Goal: Task Accomplishment & Management: Use online tool/utility

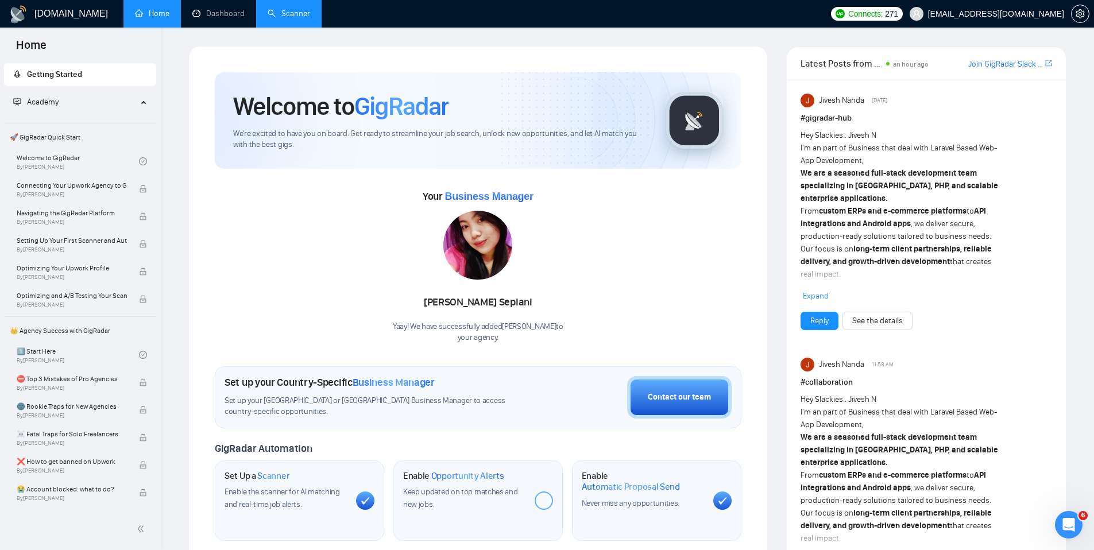
click at [299, 18] on link "Scanner" at bounding box center [289, 14] width 43 height 10
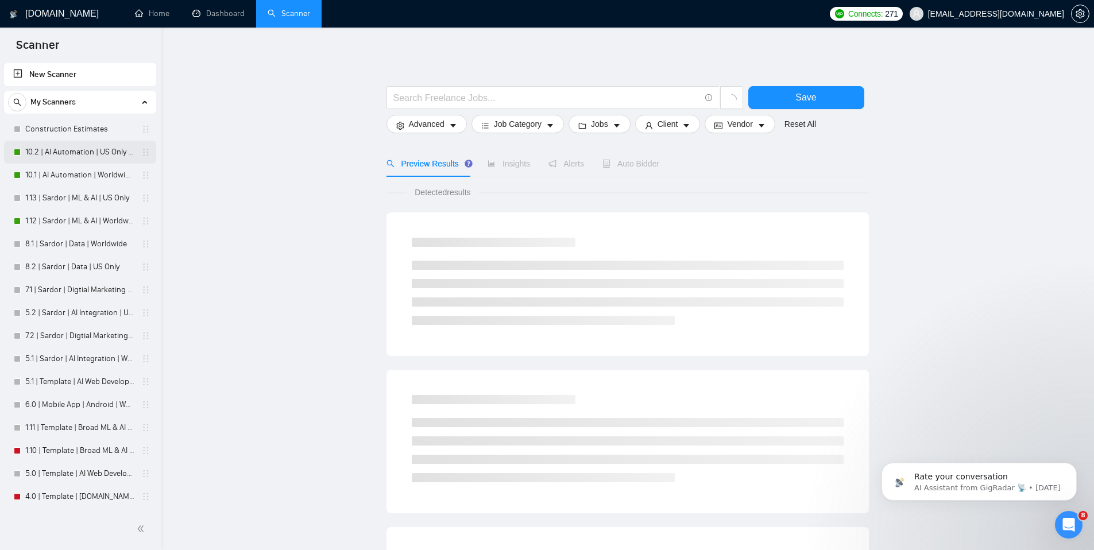
click at [82, 148] on link "10.2 | AI Automation | US Only | Simple Sardor" at bounding box center [79, 152] width 109 height 23
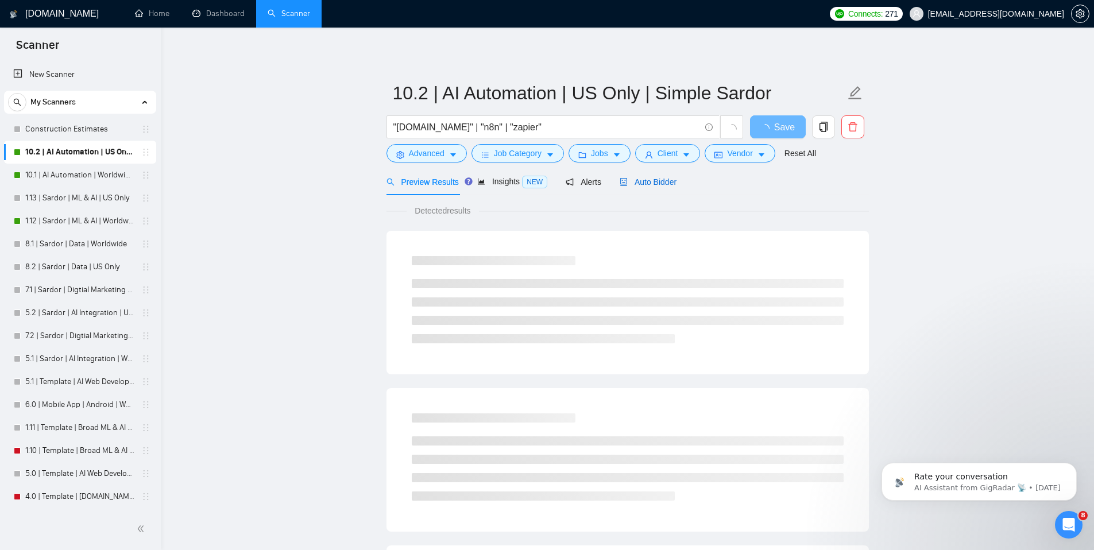
click at [662, 181] on span "Auto Bidder" at bounding box center [648, 182] width 57 height 9
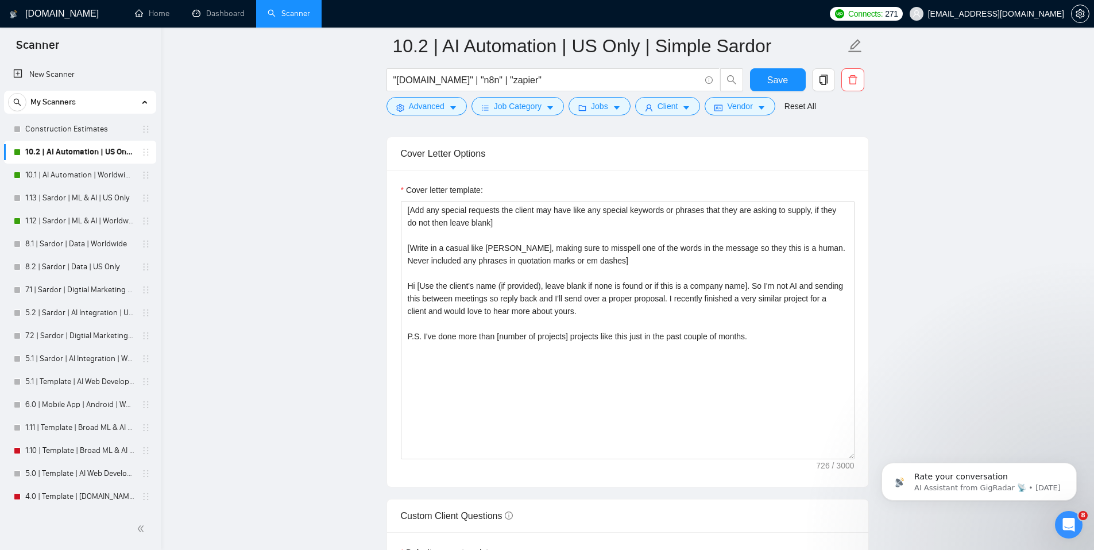
scroll to position [1303, 0]
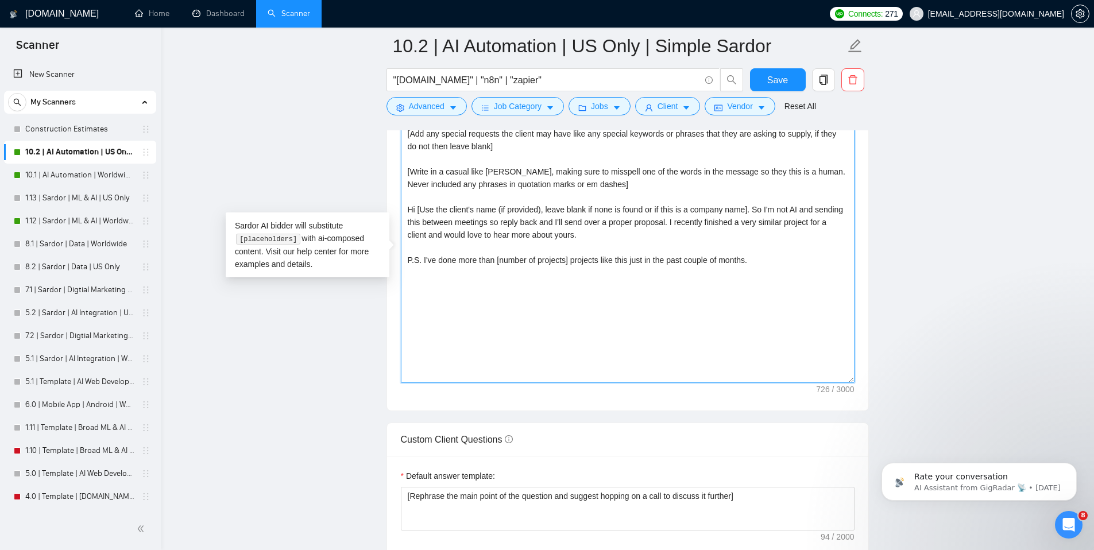
drag, startPoint x: 423, startPoint y: 261, endPoint x: 406, endPoint y: 260, distance: 17.2
click at [406, 260] on textarea "[Add any special requests the client may have like any special keywords or phra…" at bounding box center [628, 254] width 454 height 259
click at [774, 261] on textarea "[Add any special requests the client may have like any special keywords or phra…" at bounding box center [628, 254] width 454 height 259
drag, startPoint x: 442, startPoint y: 285, endPoint x: 382, endPoint y: 287, distance: 60.4
click at [382, 287] on main "10.2 | AI Automation | [GEOGRAPHIC_DATA] Only | Simple Sardor "[DOMAIN_NAME]" |…" at bounding box center [627, 355] width 897 height 3225
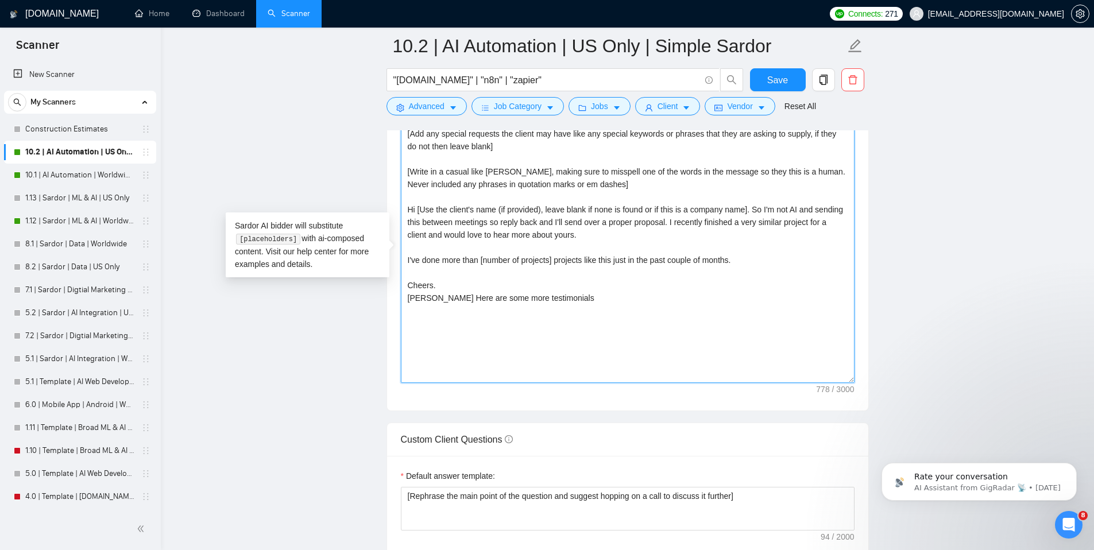
paste textarea "[URL][DOMAIN_NAME]"
drag, startPoint x: 756, startPoint y: 324, endPoint x: 392, endPoint y: 286, distance: 365.7
click at [392, 286] on div "Cover letter template: [Add any special requests the client may have like any s…" at bounding box center [627, 252] width 481 height 317
drag, startPoint x: 653, startPoint y: 295, endPoint x: 573, endPoint y: 301, distance: 80.1
click at [652, 295] on textarea "[Add any special requests the client may have like any special keywords or phra…" at bounding box center [628, 254] width 454 height 259
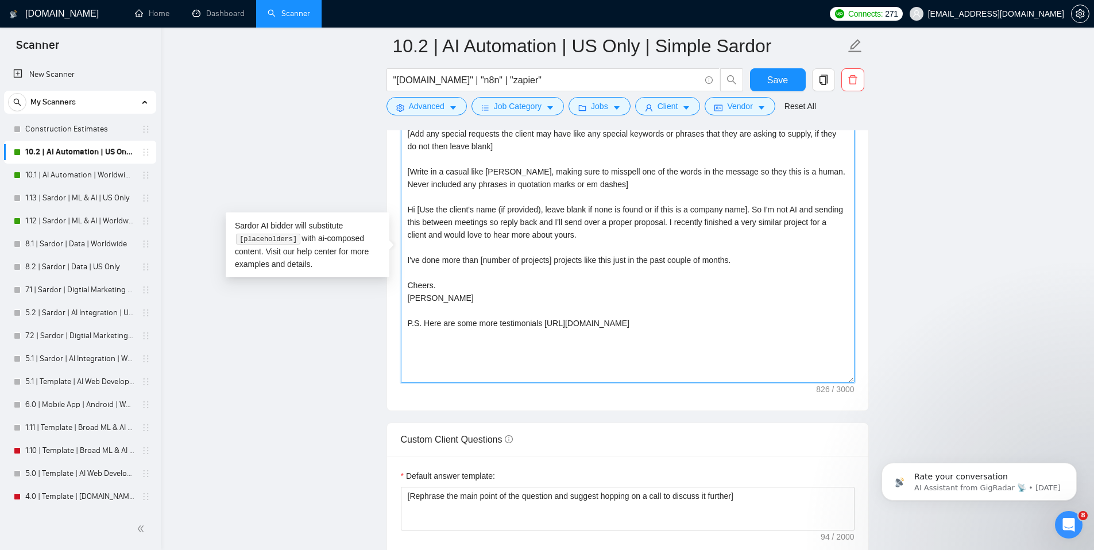
click at [550, 251] on textarea "[Add any special requests the client may have like any special keywords or phra…" at bounding box center [628, 254] width 454 height 259
click at [750, 326] on textarea "[Add any special requests the client may have like any special keywords or phra…" at bounding box center [628, 254] width 454 height 259
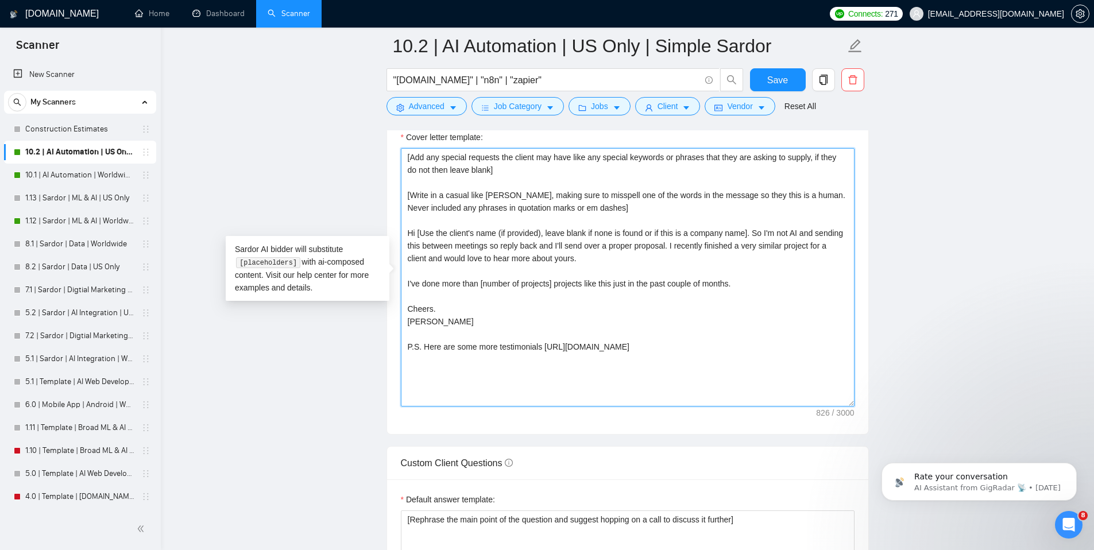
scroll to position [1279, 0]
type textarea "[Add any special requests the client may have like any special keywords or phra…"
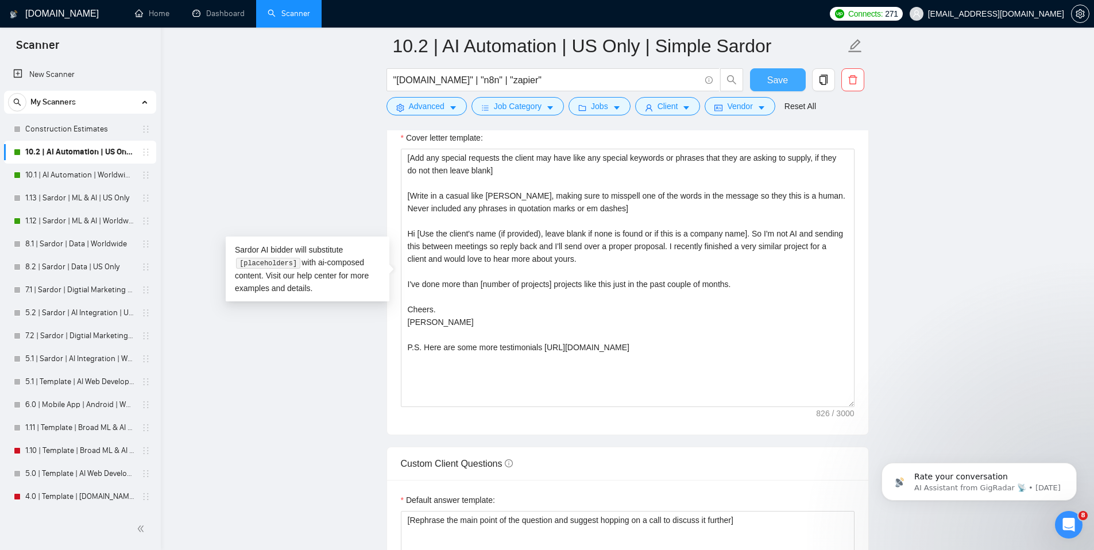
click at [767, 80] on button "Save" at bounding box center [778, 79] width 56 height 23
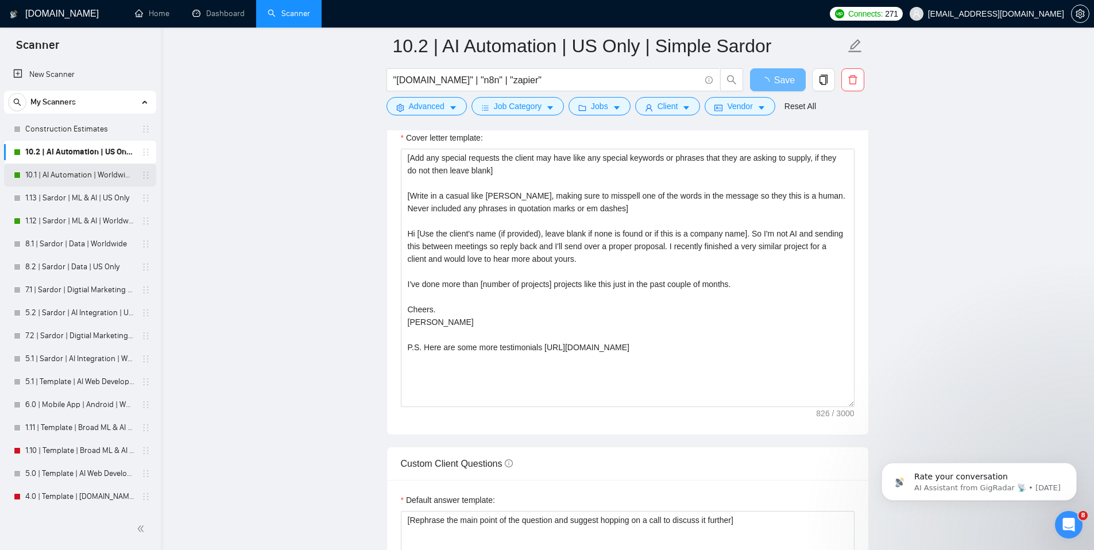
click at [61, 178] on link "10.1 | AI Automation | Worldwide | Simple Sardor" at bounding box center [79, 175] width 109 height 23
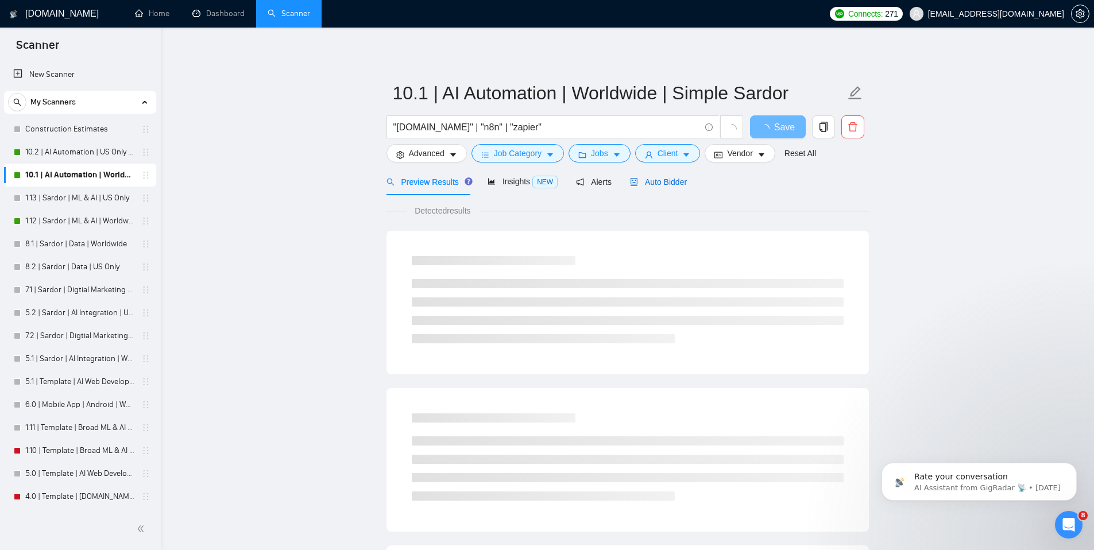
click at [669, 182] on span "Auto Bidder" at bounding box center [658, 182] width 57 height 9
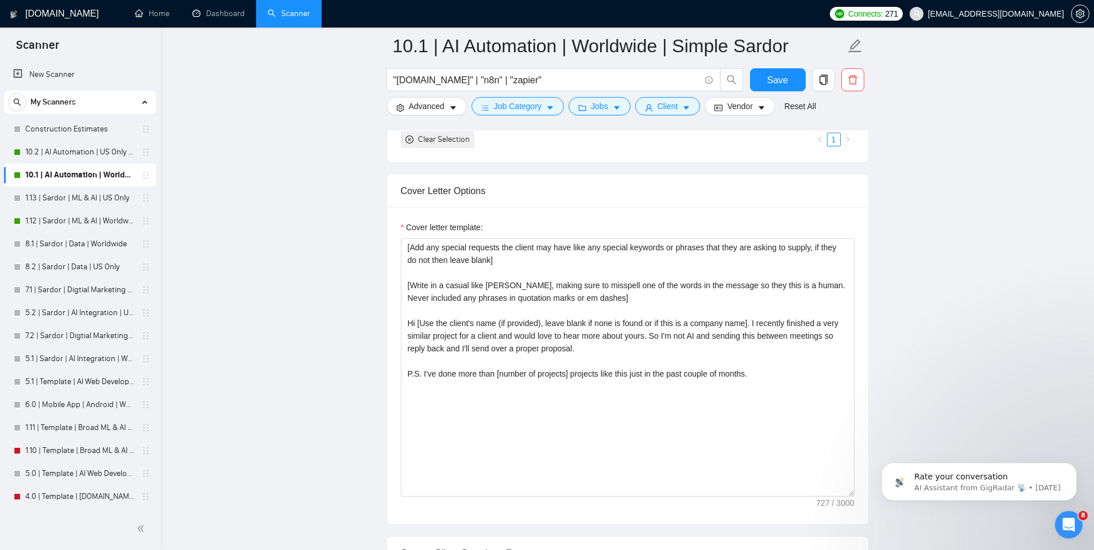
scroll to position [1209, 0]
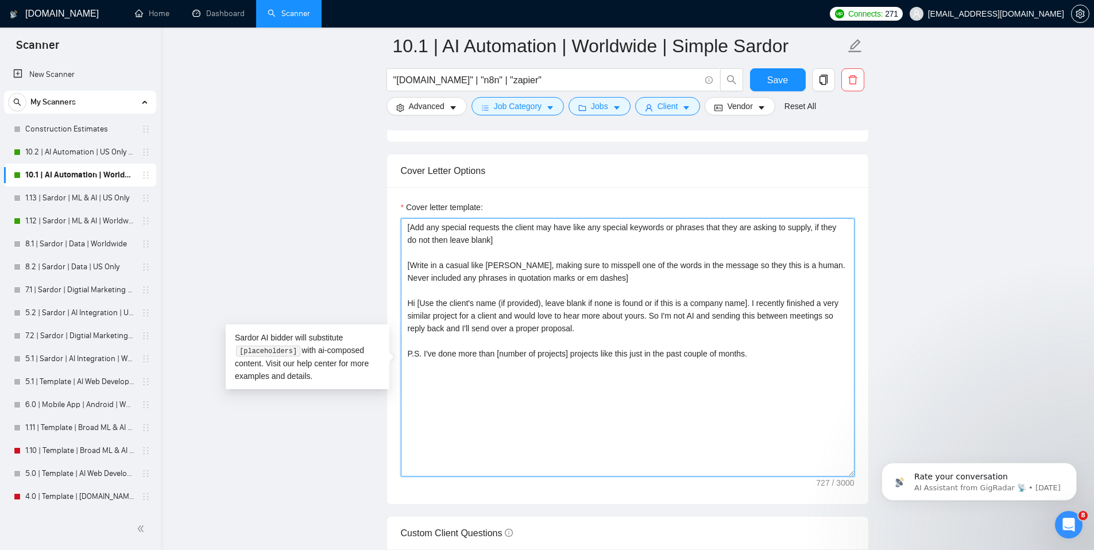
drag, startPoint x: 423, startPoint y: 372, endPoint x: 398, endPoint y: 372, distance: 25.9
paste textarea "Cheers. [PERSON_NAME] Here are some more testimonials [URL][DOMAIN_NAME]"
type textarea "[Add any special requests the client may have like any special keywords or phra…"
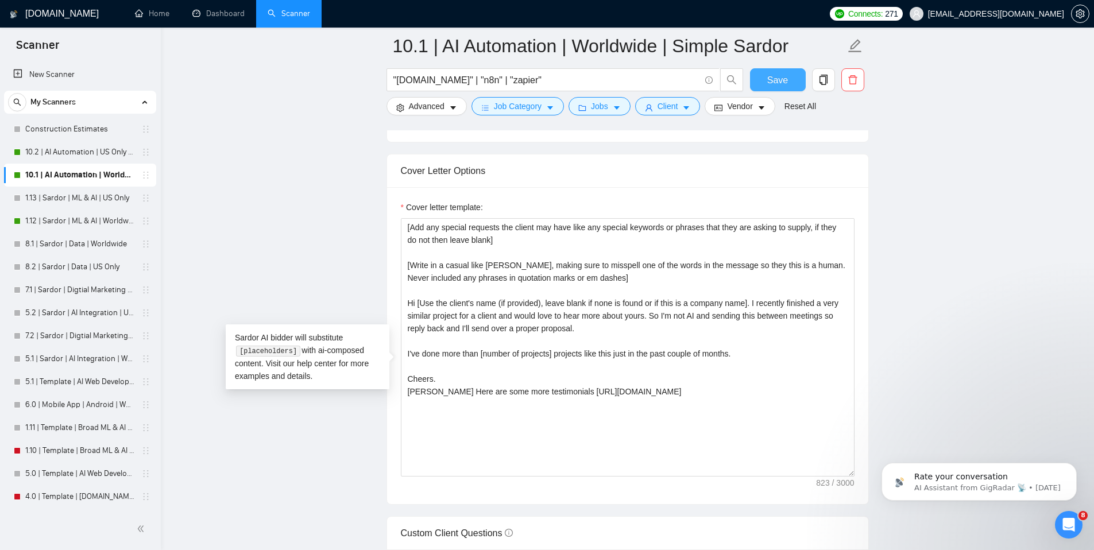
click at [781, 79] on span "Save" at bounding box center [778, 80] width 21 height 14
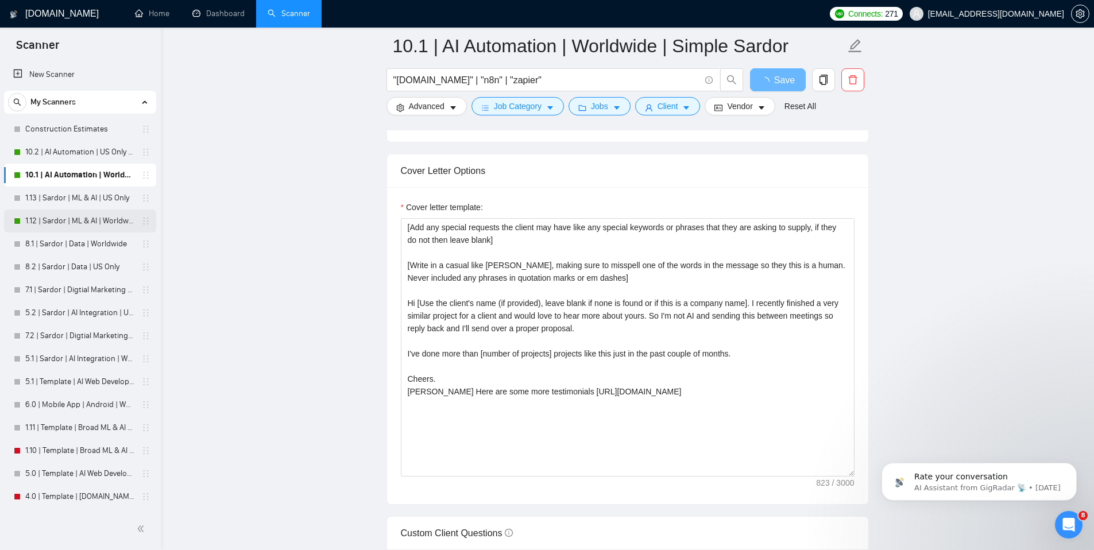
click at [77, 222] on link "1.12 | Sardor | ML & AI | Worldwide" at bounding box center [79, 221] width 109 height 23
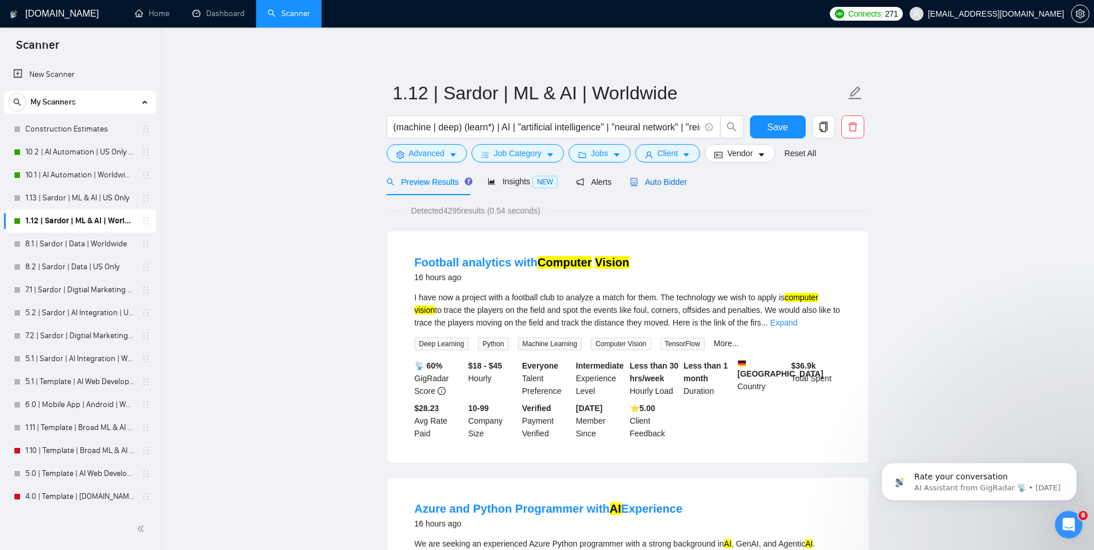
click at [676, 184] on span "Auto Bidder" at bounding box center [658, 182] width 57 height 9
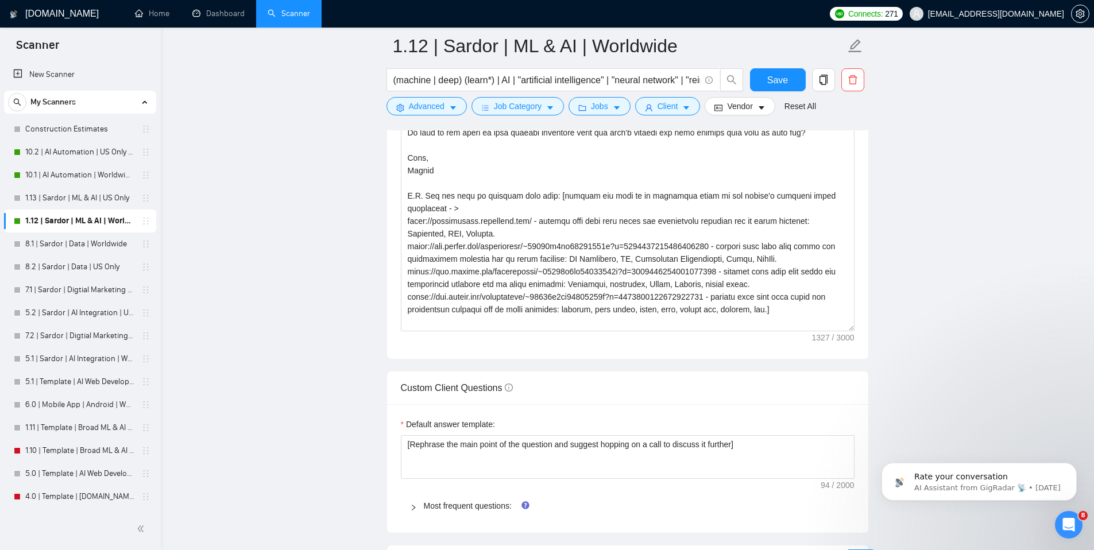
scroll to position [1401, 0]
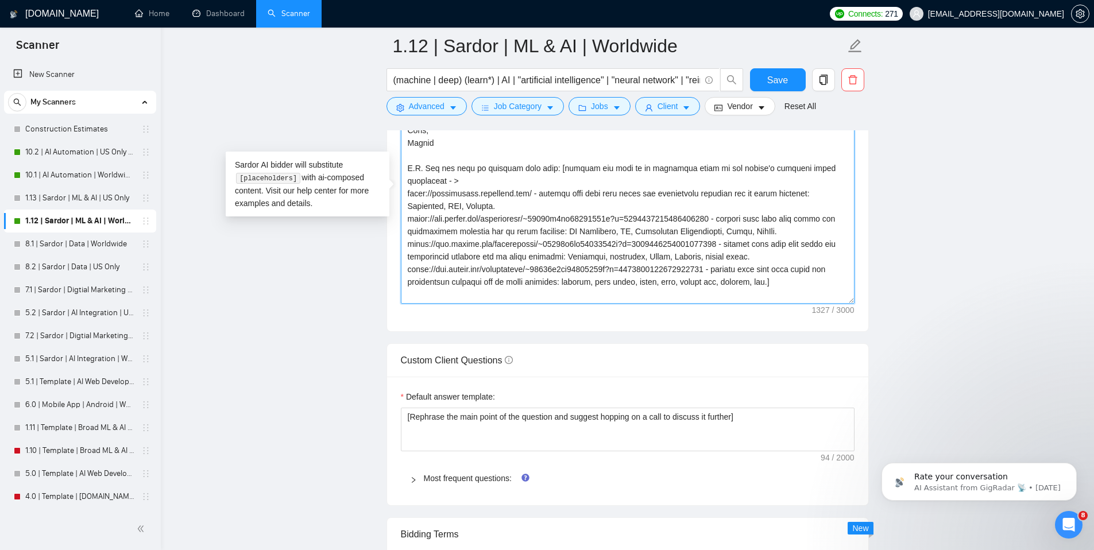
drag, startPoint x: 425, startPoint y: 186, endPoint x: 402, endPoint y: 185, distance: 22.4
click at [402, 185] on textarea "Cover letter template:" at bounding box center [628, 174] width 454 height 259
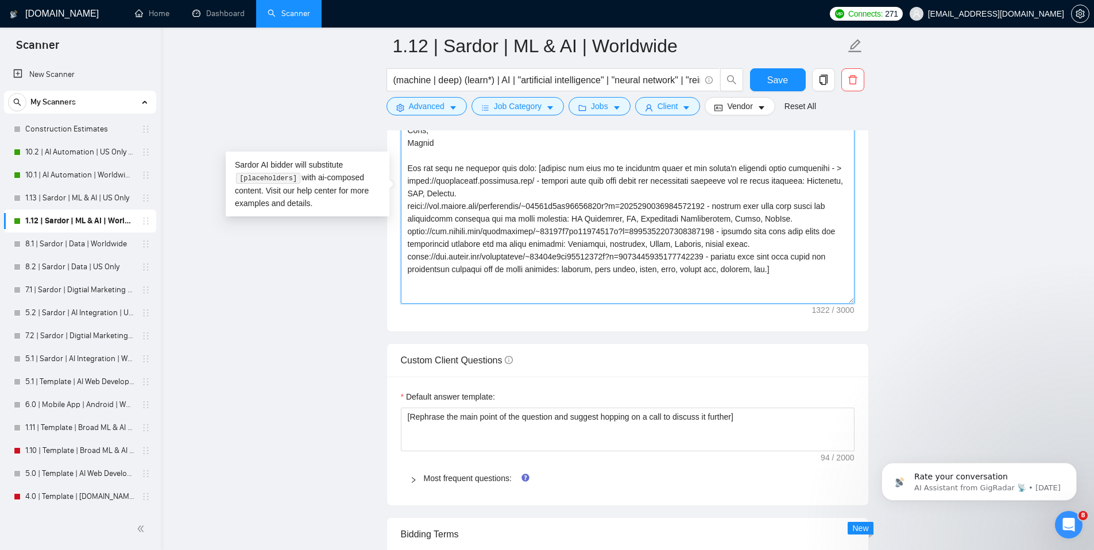
scroll to position [13, 0]
click at [817, 304] on textarea "Cover letter template:" at bounding box center [628, 174] width 454 height 259
paste textarea "Cheers. [PERSON_NAME] Here are some more testimonials [URL][DOMAIN_NAME]"
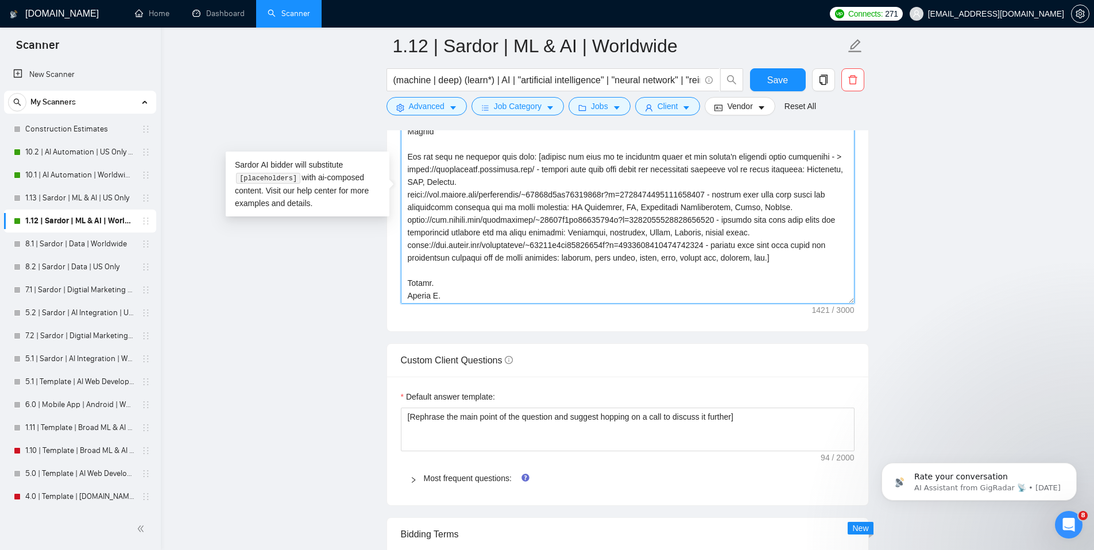
scroll to position [0, 0]
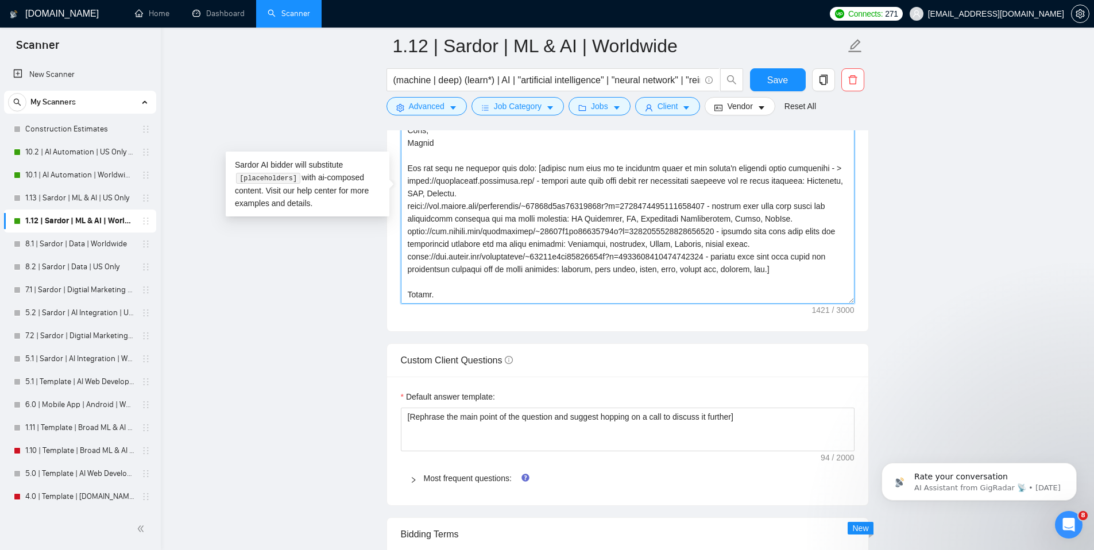
drag, startPoint x: 450, startPoint y: 164, endPoint x: 406, endPoint y: 152, distance: 45.7
click at [406, 153] on textarea "Cover letter template:" at bounding box center [628, 174] width 454 height 259
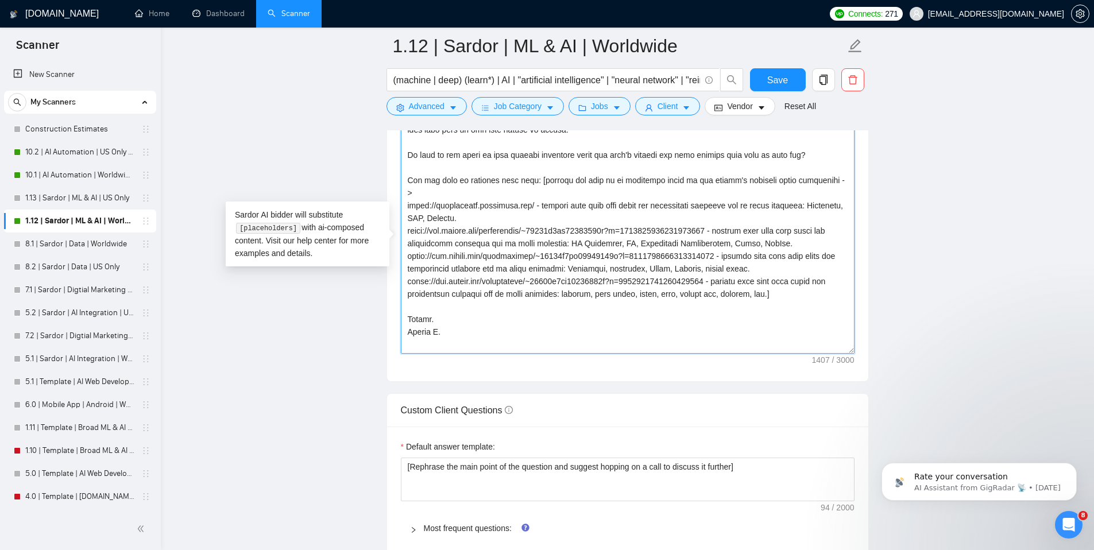
scroll to position [1343, 0]
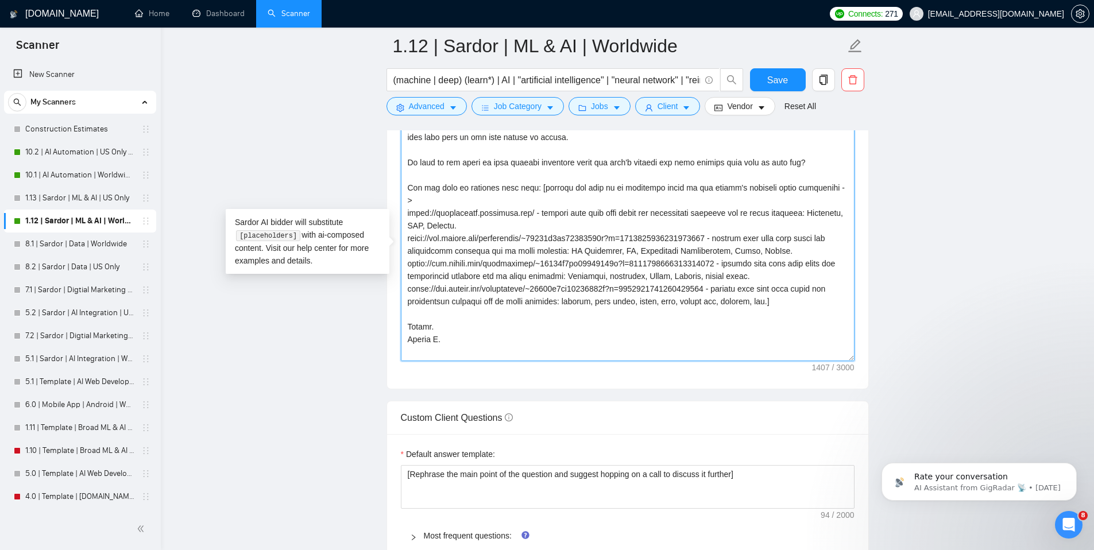
click at [673, 181] on textarea "Cover letter template:" at bounding box center [628, 232] width 454 height 259
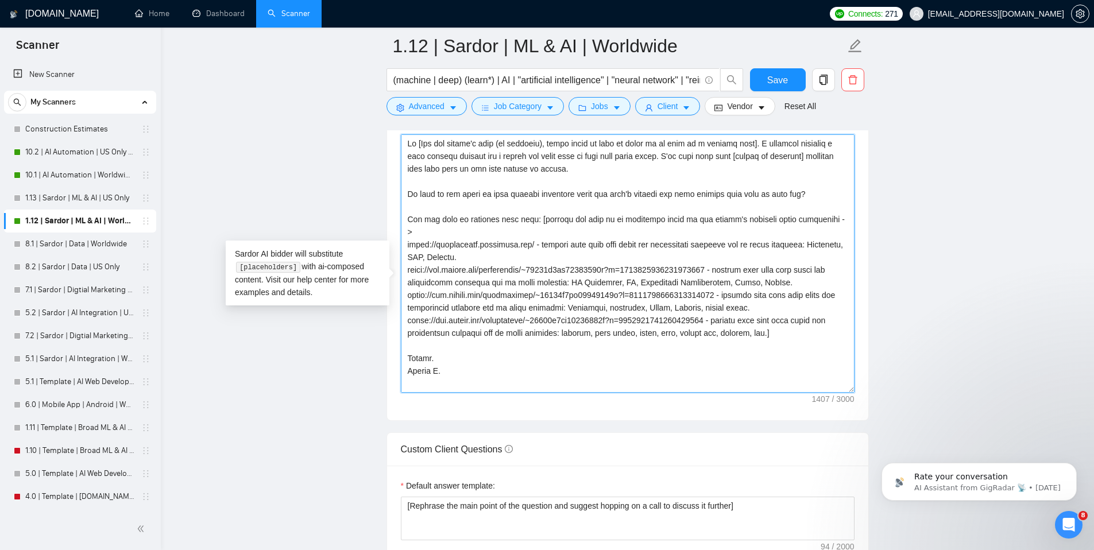
scroll to position [1293, 0]
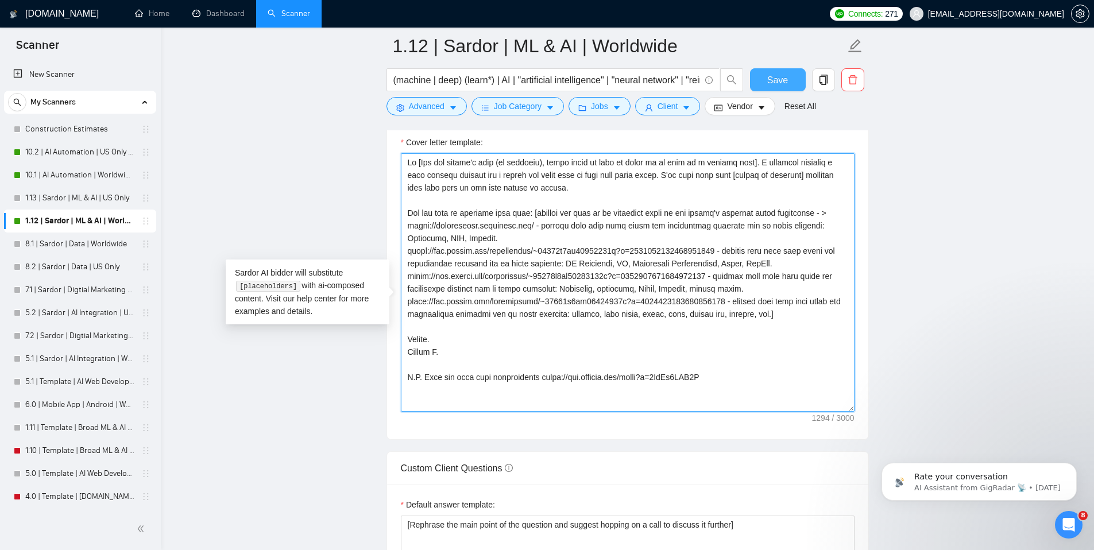
type textarea "Hi [Use the client's name (if provided), leave blank if none is found or if thi…"
click at [762, 83] on button "Save" at bounding box center [778, 79] width 56 height 23
